Goal: Transaction & Acquisition: Subscribe to service/newsletter

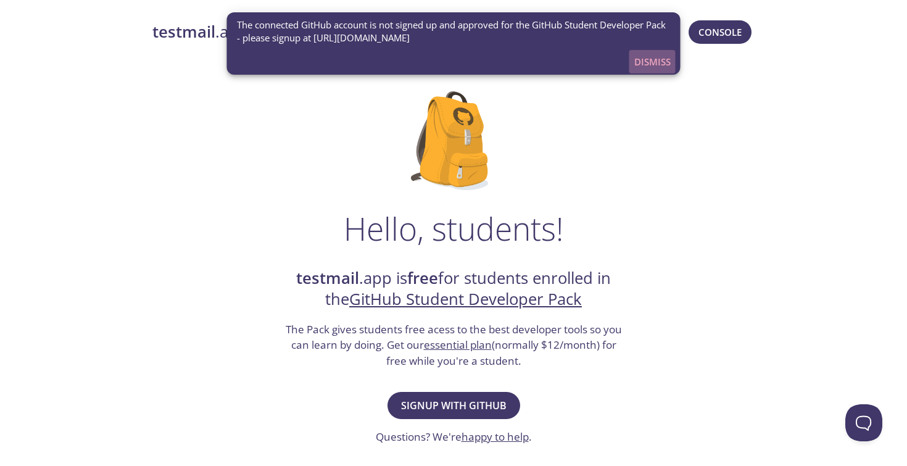
click at [671, 58] on button "Dismiss" at bounding box center [652, 61] width 46 height 23
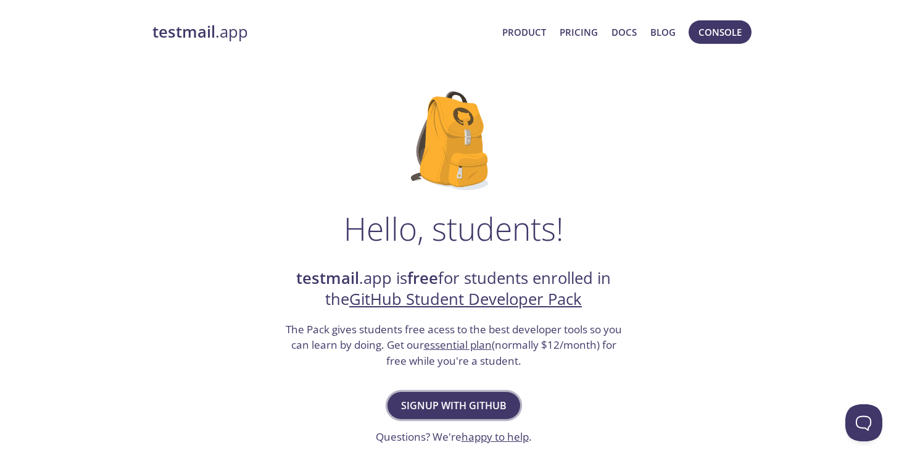
click at [467, 407] on span "Signup with GitHub" at bounding box center [454, 405] width 106 height 17
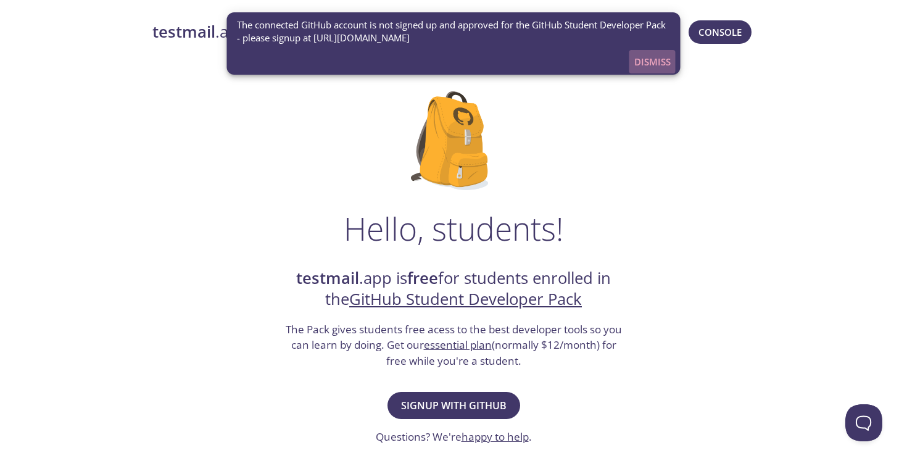
click at [646, 58] on span "Dismiss" at bounding box center [652, 62] width 36 height 16
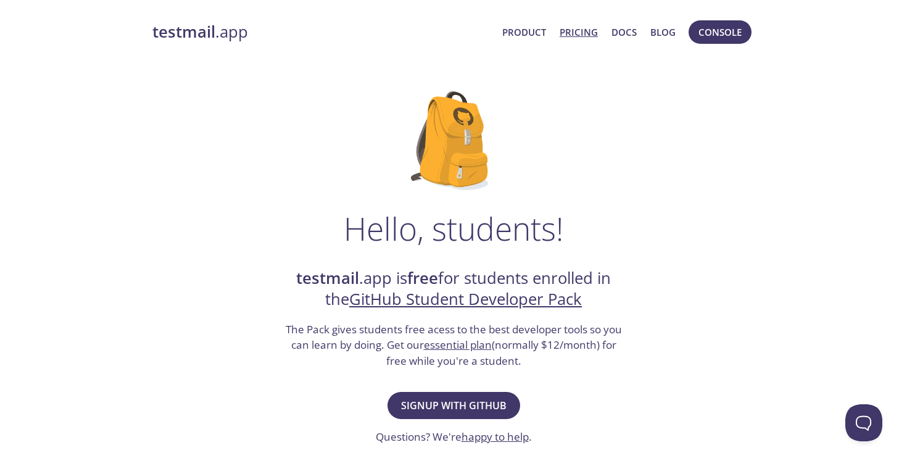
click at [580, 30] on link "Pricing" at bounding box center [579, 32] width 38 height 16
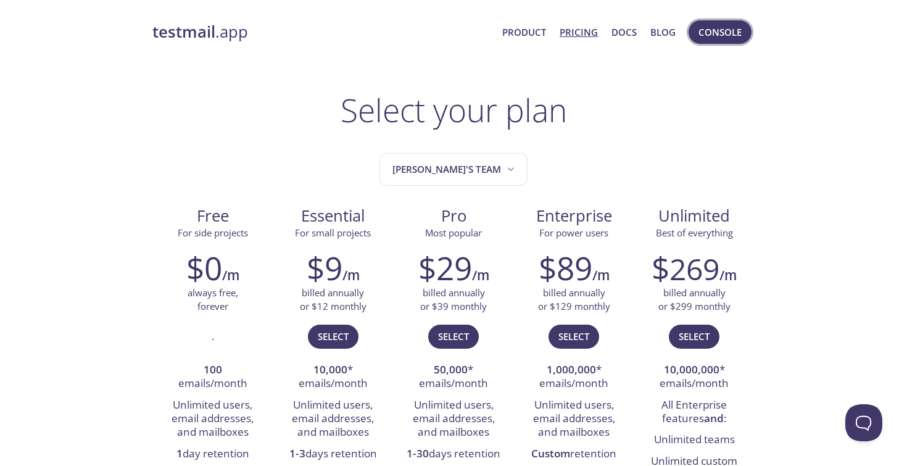
click at [714, 26] on span "Console" at bounding box center [719, 32] width 43 height 16
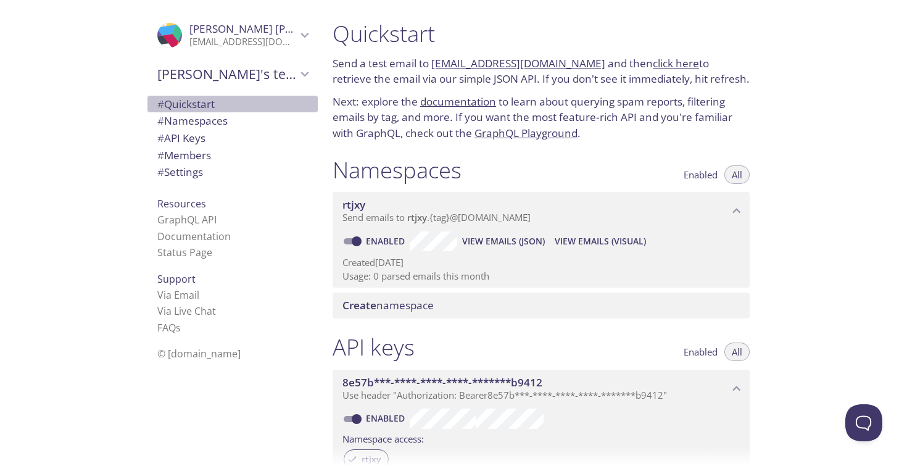
click at [212, 103] on span "# Quickstart" at bounding box center [185, 104] width 57 height 14
click at [197, 141] on span "# API Keys" at bounding box center [181, 138] width 48 height 14
